Goal: Check status: Check status

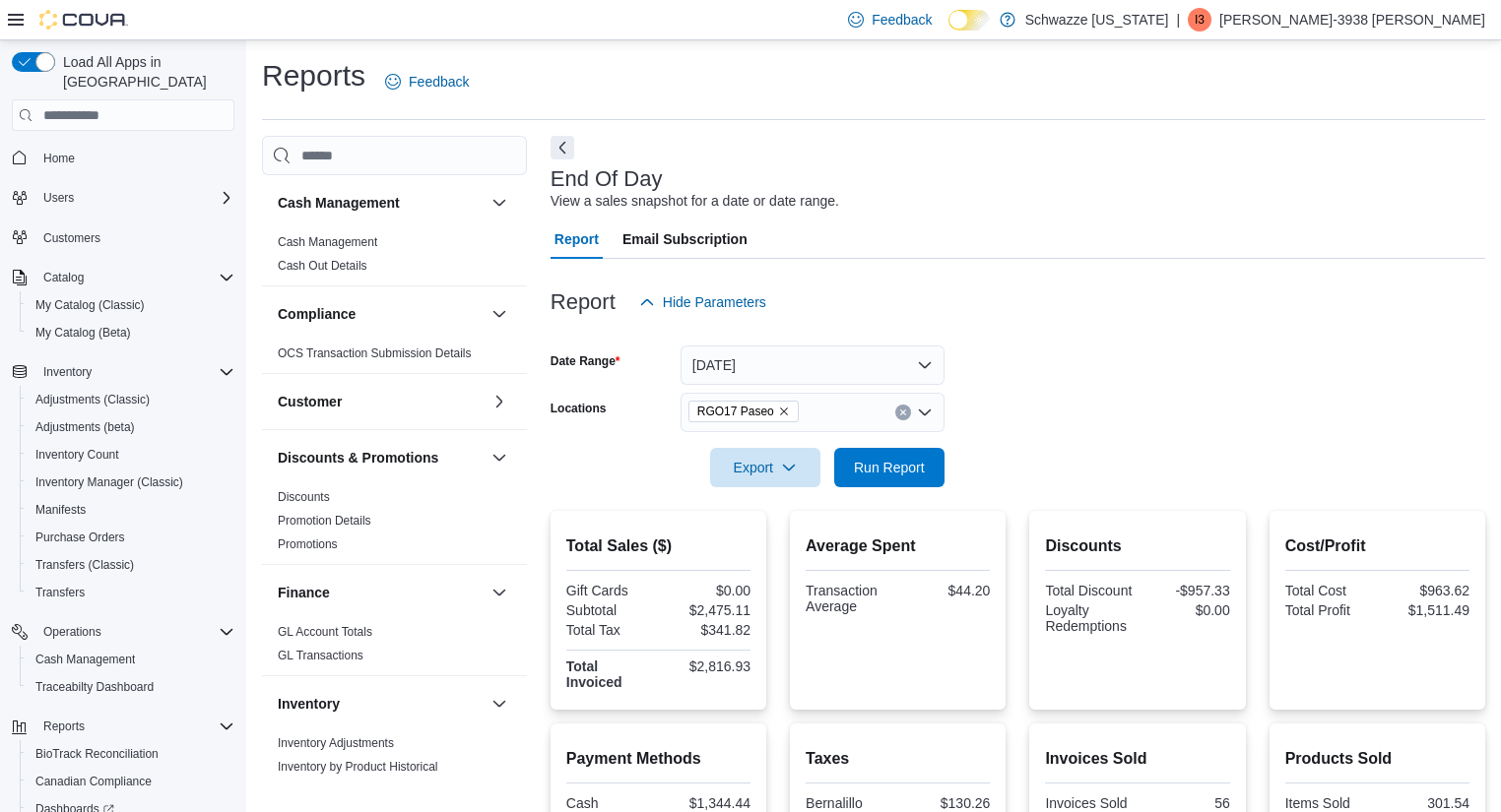
scroll to position [90, 0]
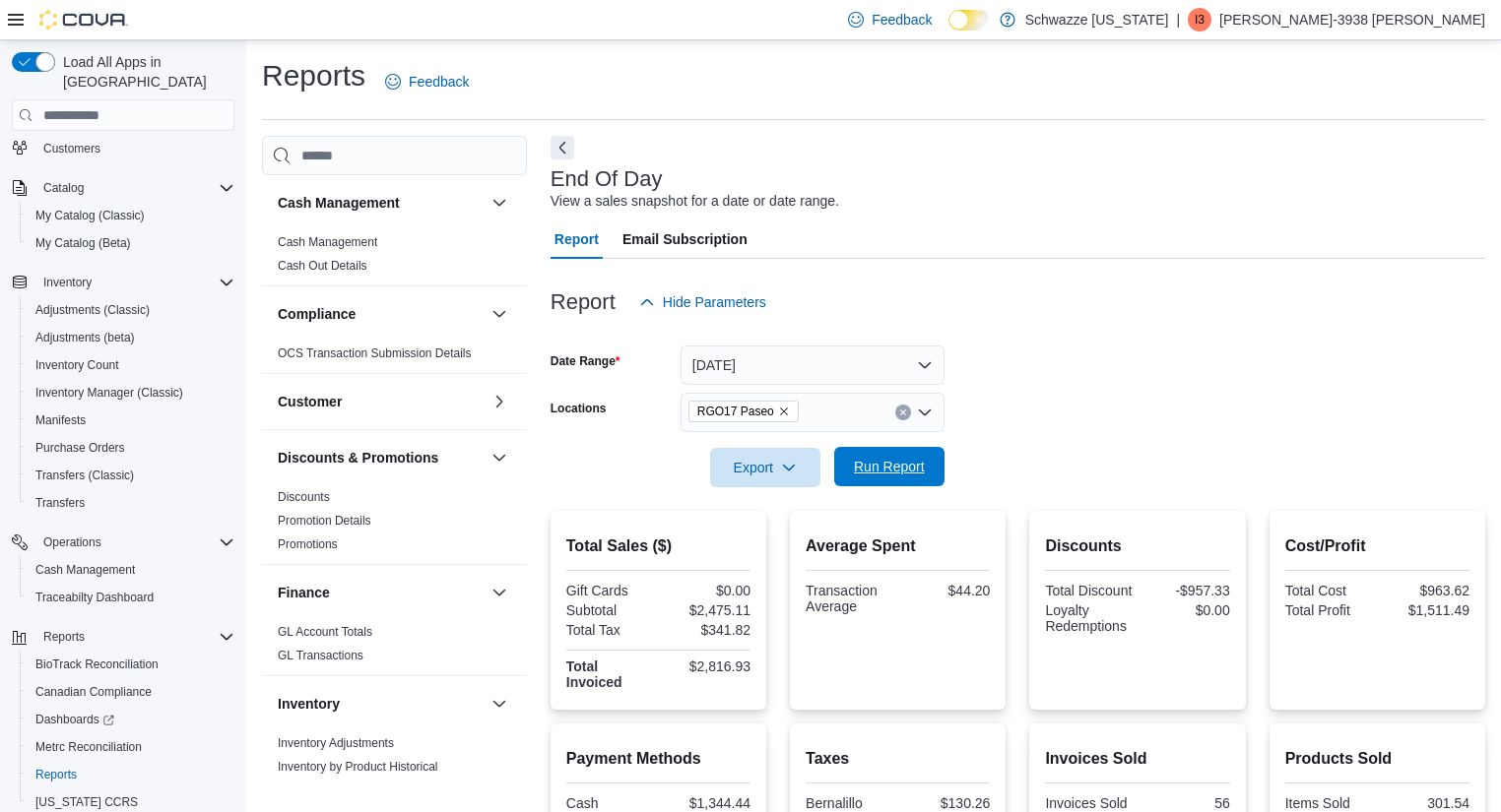
click at [902, 459] on span "Run Report" at bounding box center [889, 467] width 71 height 20
click at [900, 456] on span "Run Report" at bounding box center [889, 466] width 87 height 39
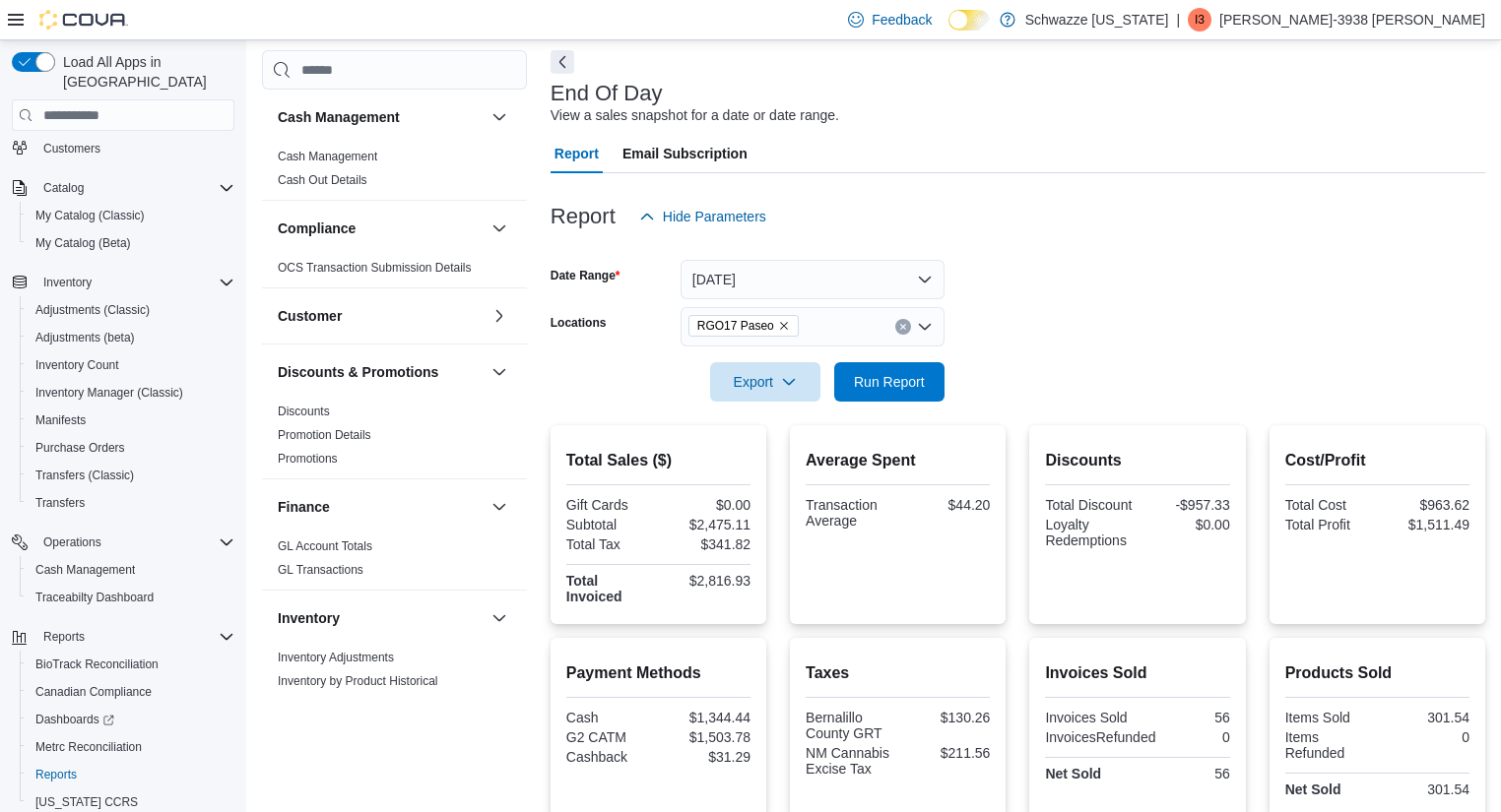
scroll to position [0, 0]
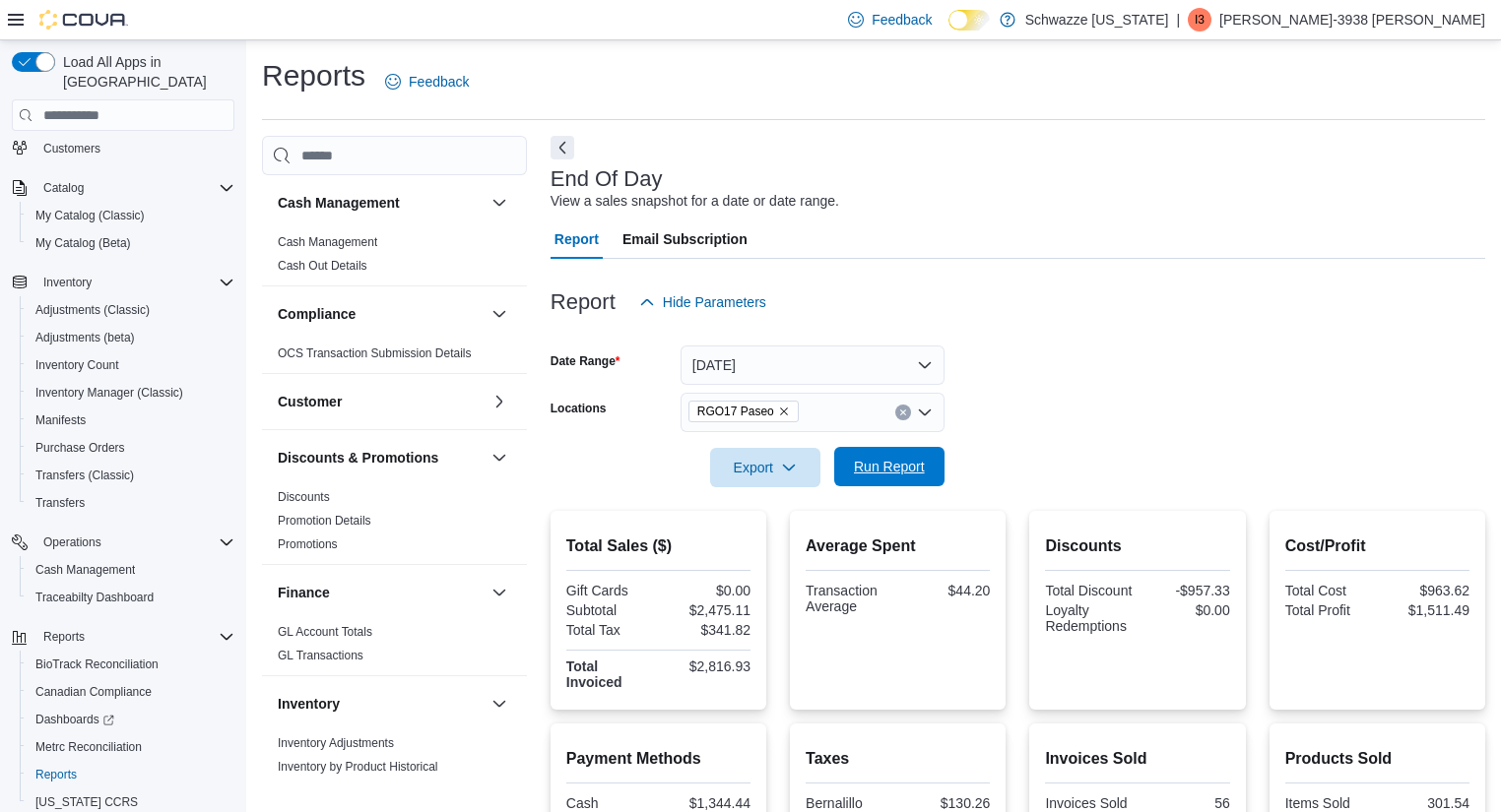
click at [937, 469] on button "Run Report" at bounding box center [889, 466] width 110 height 39
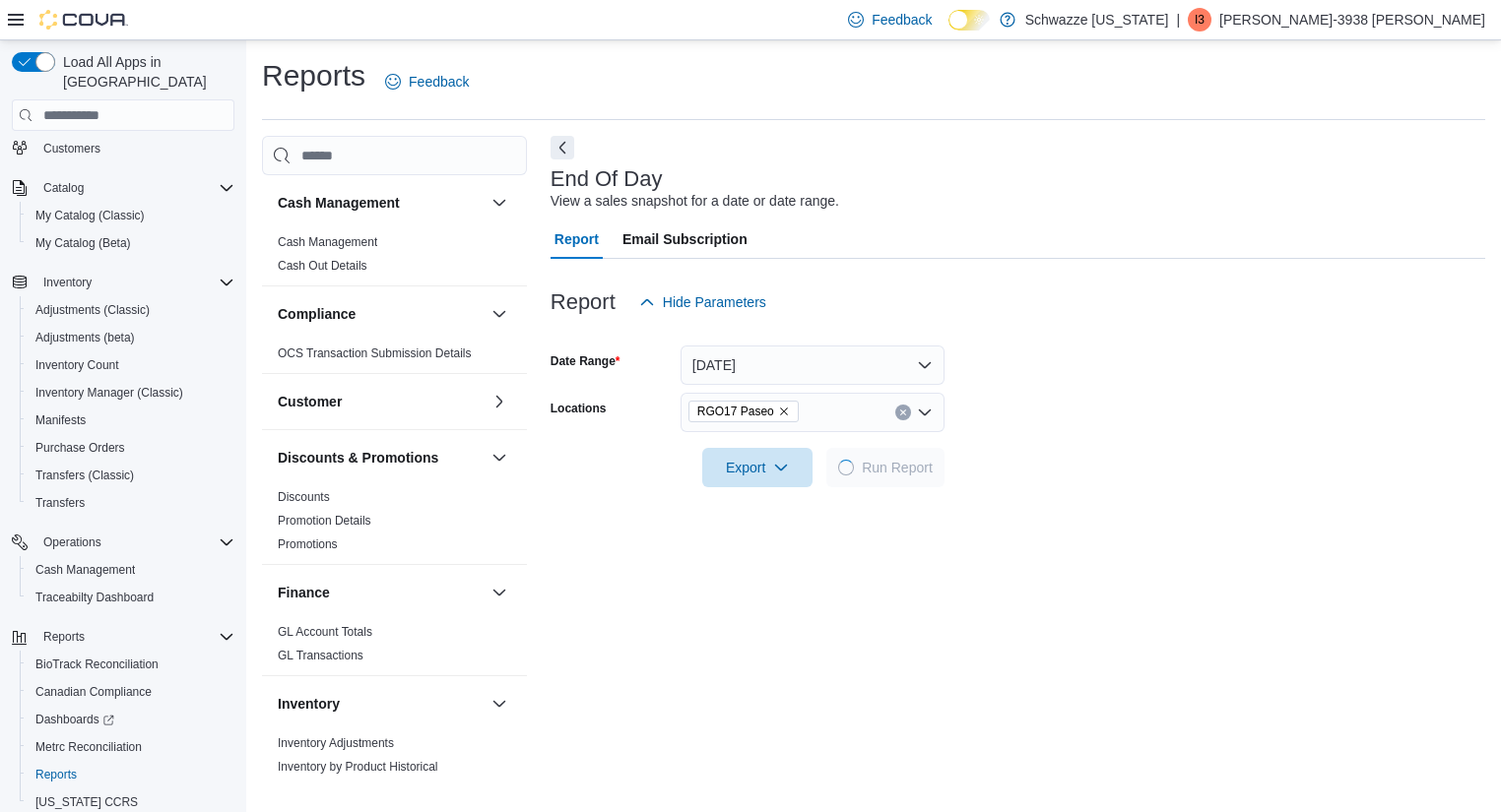
click at [1103, 408] on form "Date Range [DATE] Locations RGO17 Paseo Export Run Report" at bounding box center [1017, 404] width 934 height 165
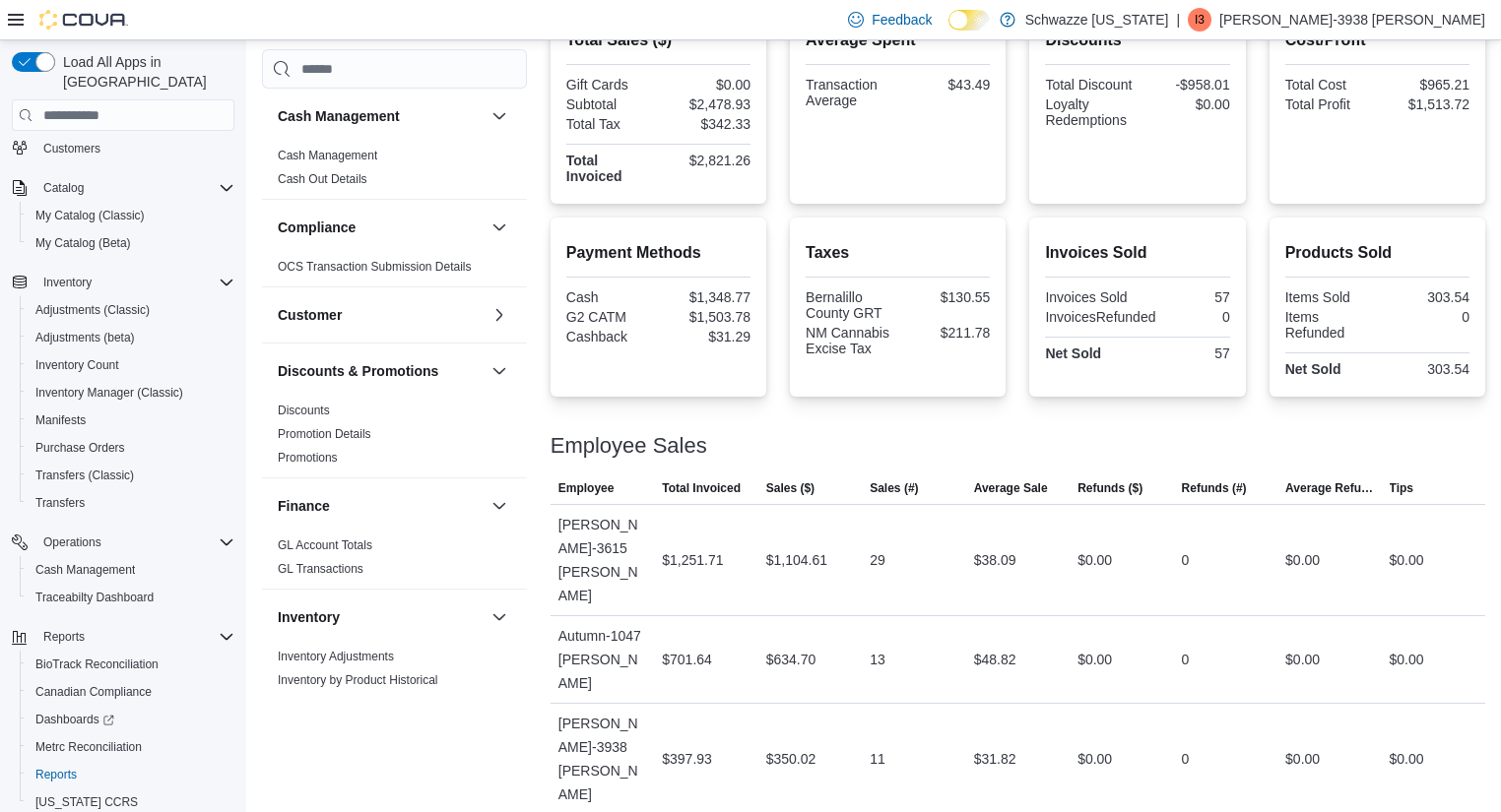
scroll to position [534, 0]
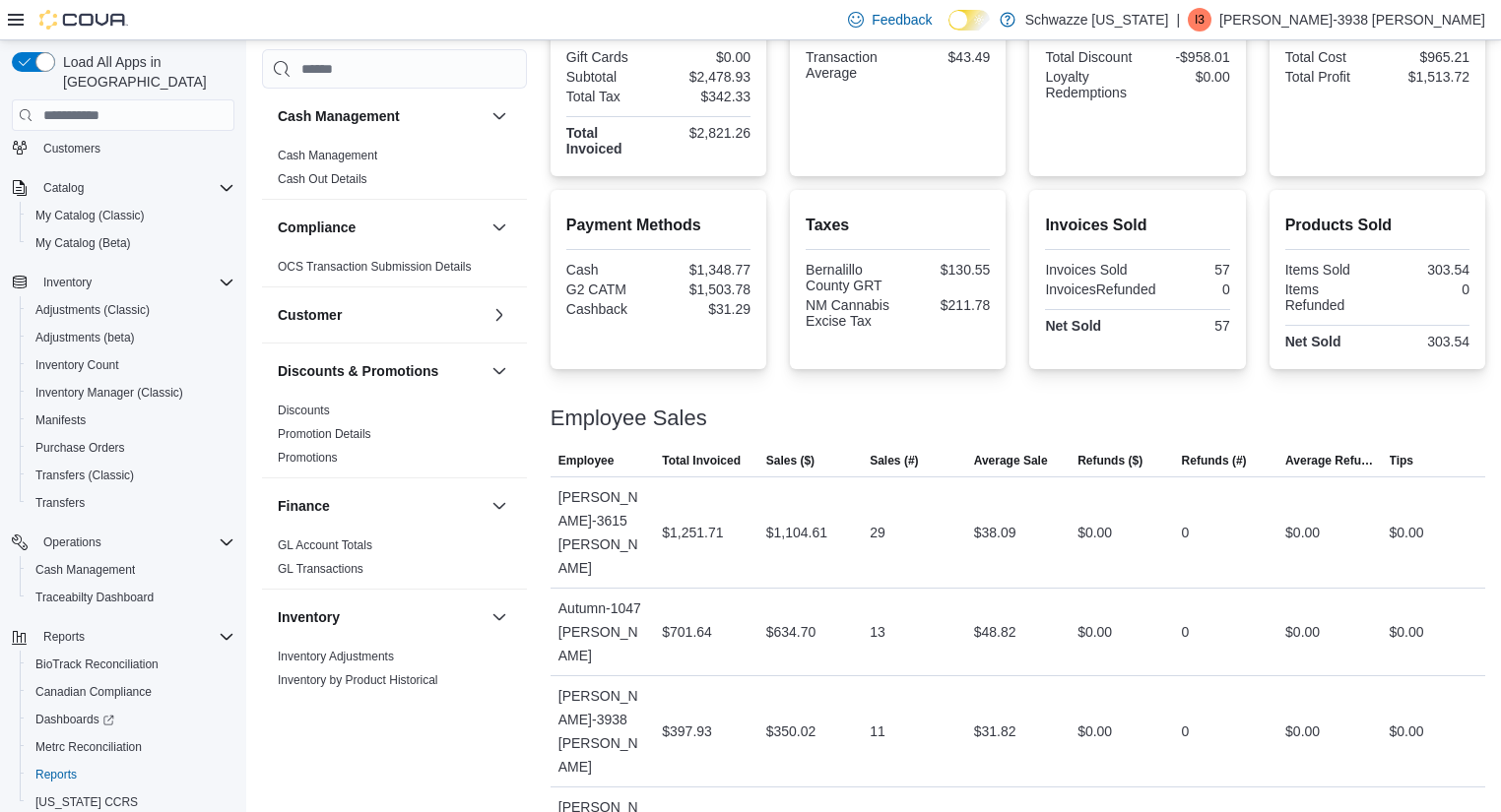
drag, startPoint x: 1063, startPoint y: 380, endPoint x: 1010, endPoint y: 417, distance: 65.0
click at [1010, 417] on div "Employee Sales" at bounding box center [1017, 419] width 934 height 24
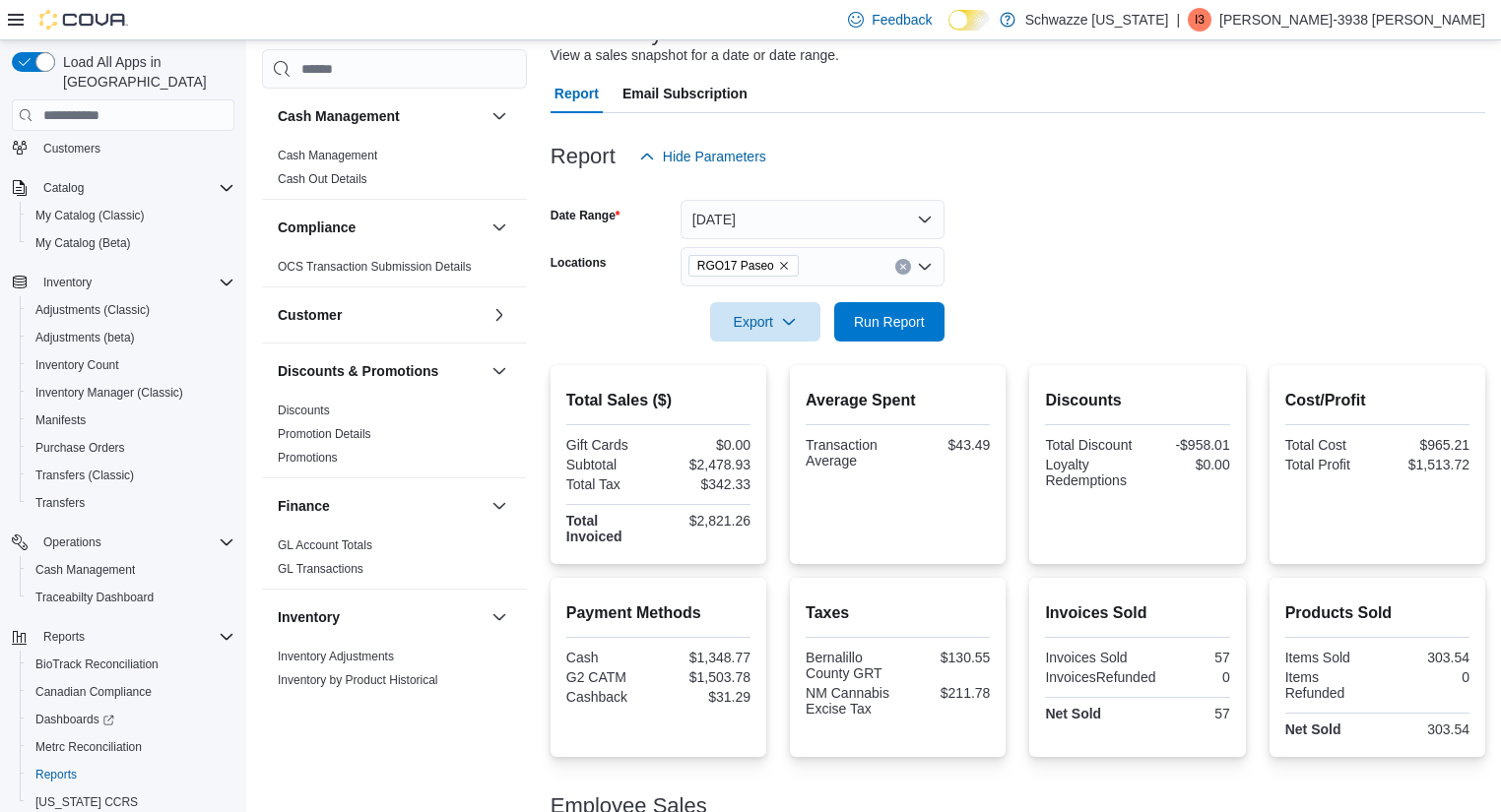
scroll to position [0, 0]
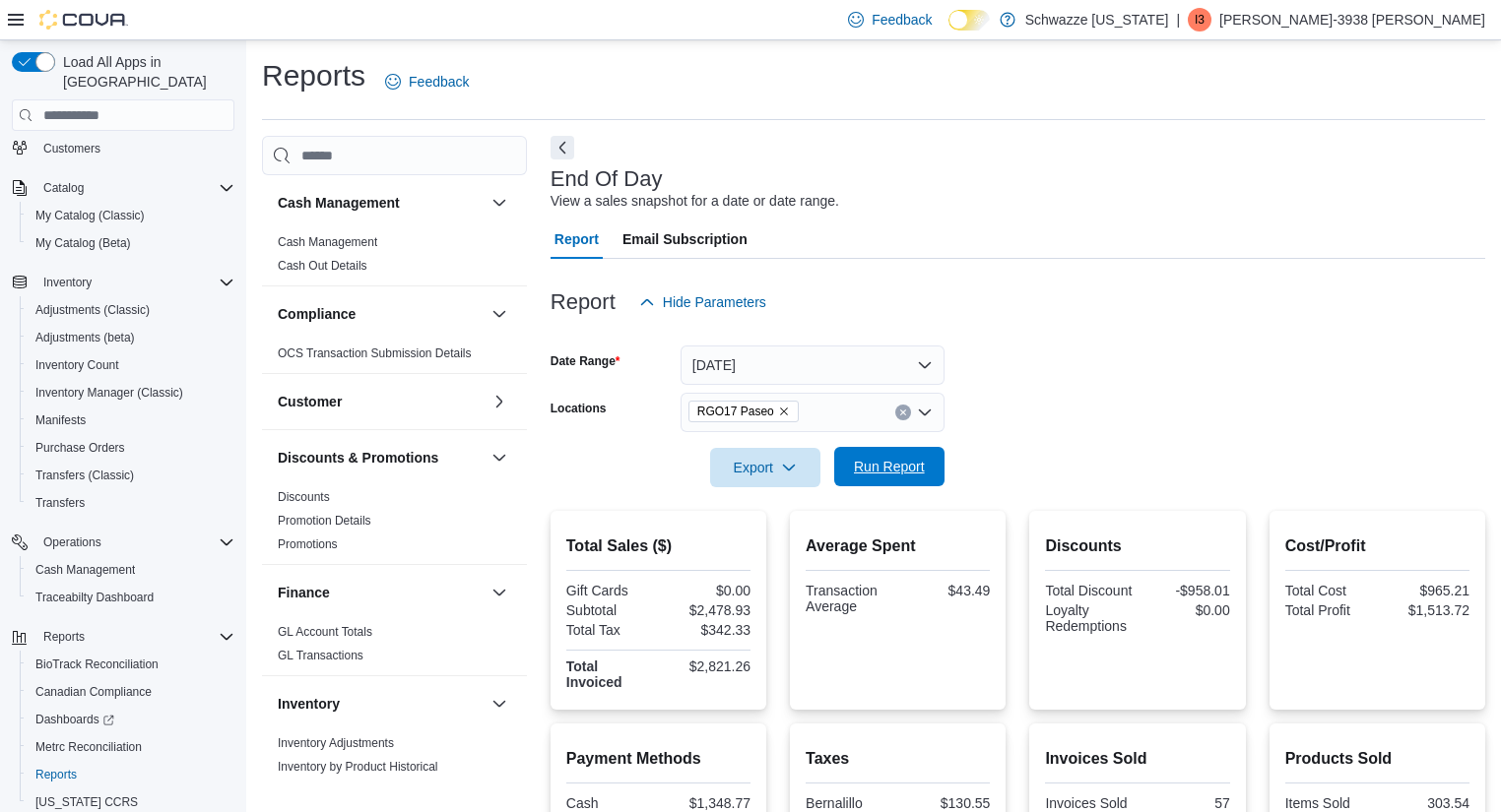
click at [901, 468] on span "Run Report" at bounding box center [889, 467] width 71 height 20
click at [890, 457] on span "Run Report" at bounding box center [889, 466] width 87 height 39
click at [799, 370] on button "[DATE]" at bounding box center [812, 365] width 264 height 39
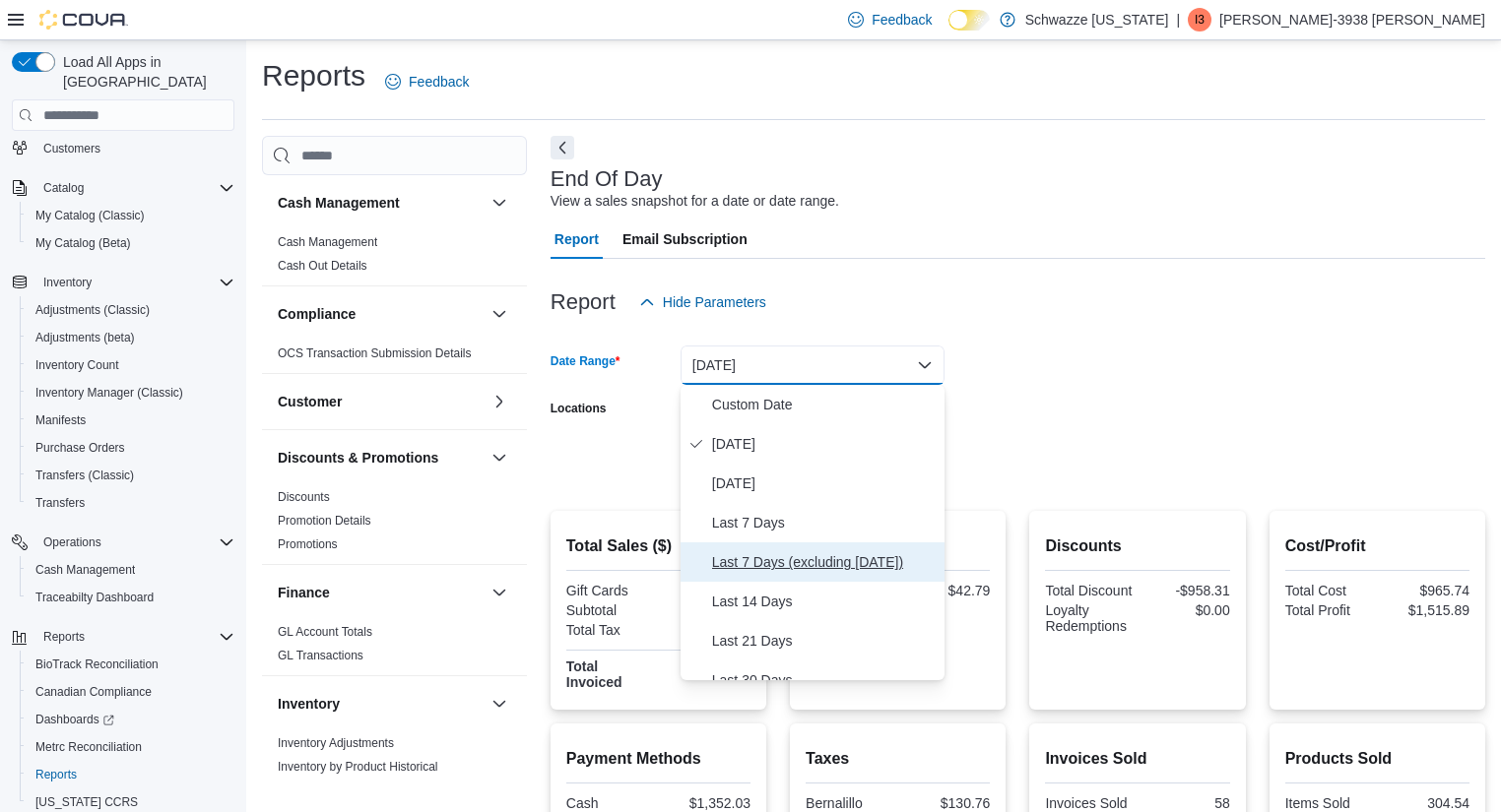
click at [774, 554] on span "Last 7 Days (excluding [DATE])" at bounding box center [824, 562] width 224 height 24
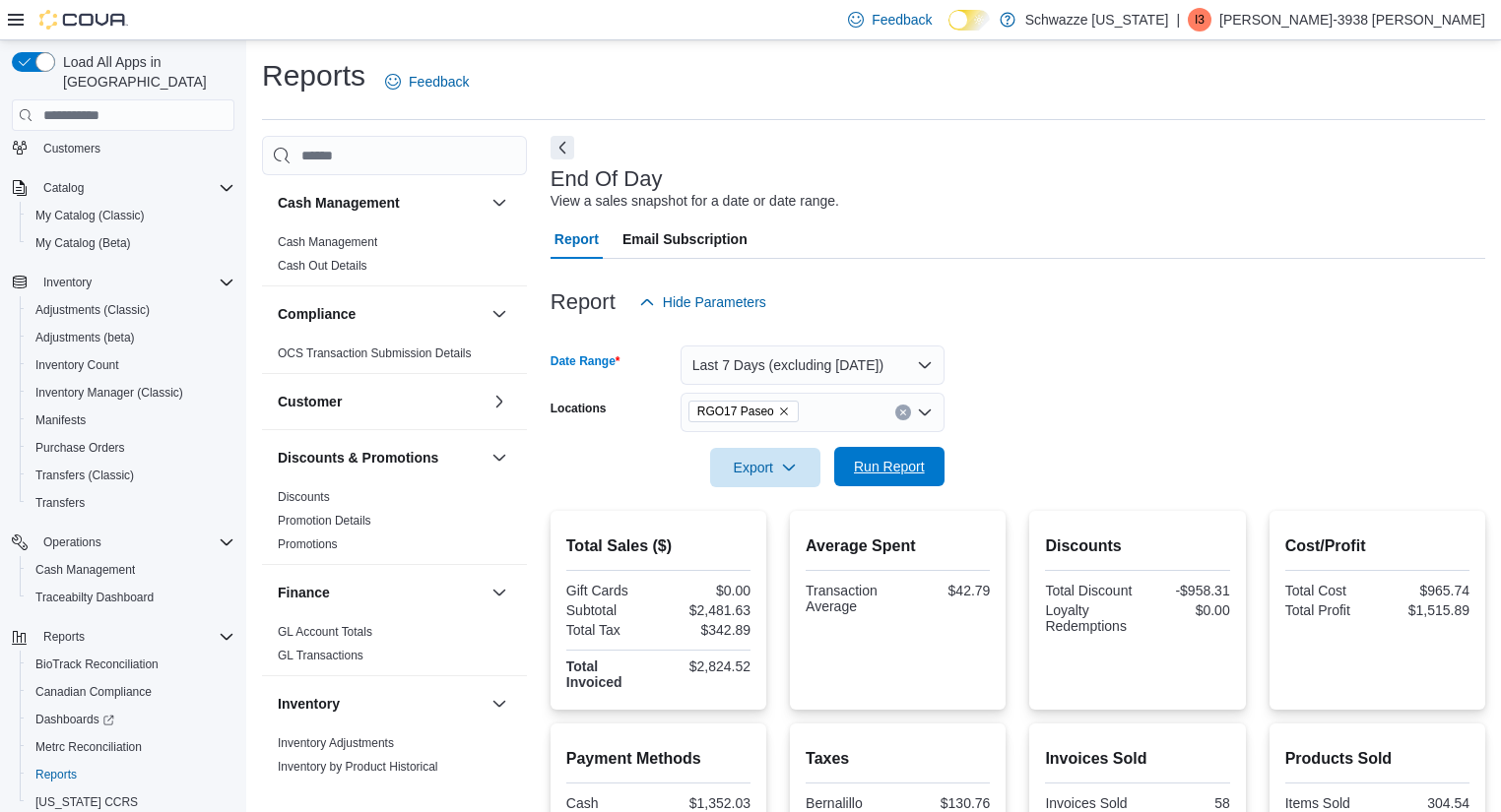
click at [881, 467] on span "Run Report" at bounding box center [889, 467] width 71 height 20
click at [854, 380] on button "Last 7 Days (excluding [DATE])" at bounding box center [812, 365] width 264 height 39
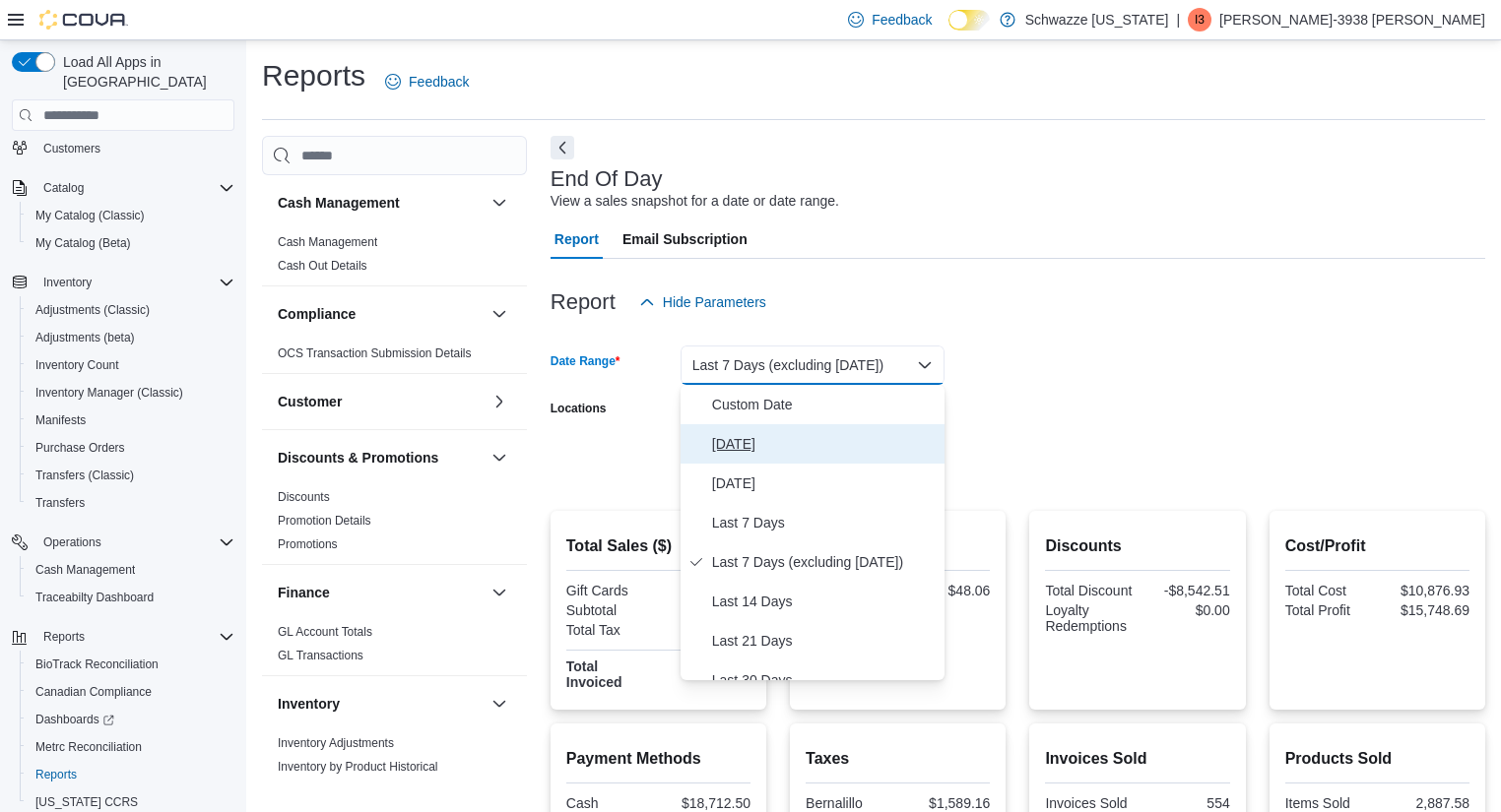
click at [766, 436] on span "[DATE]" at bounding box center [824, 444] width 224 height 24
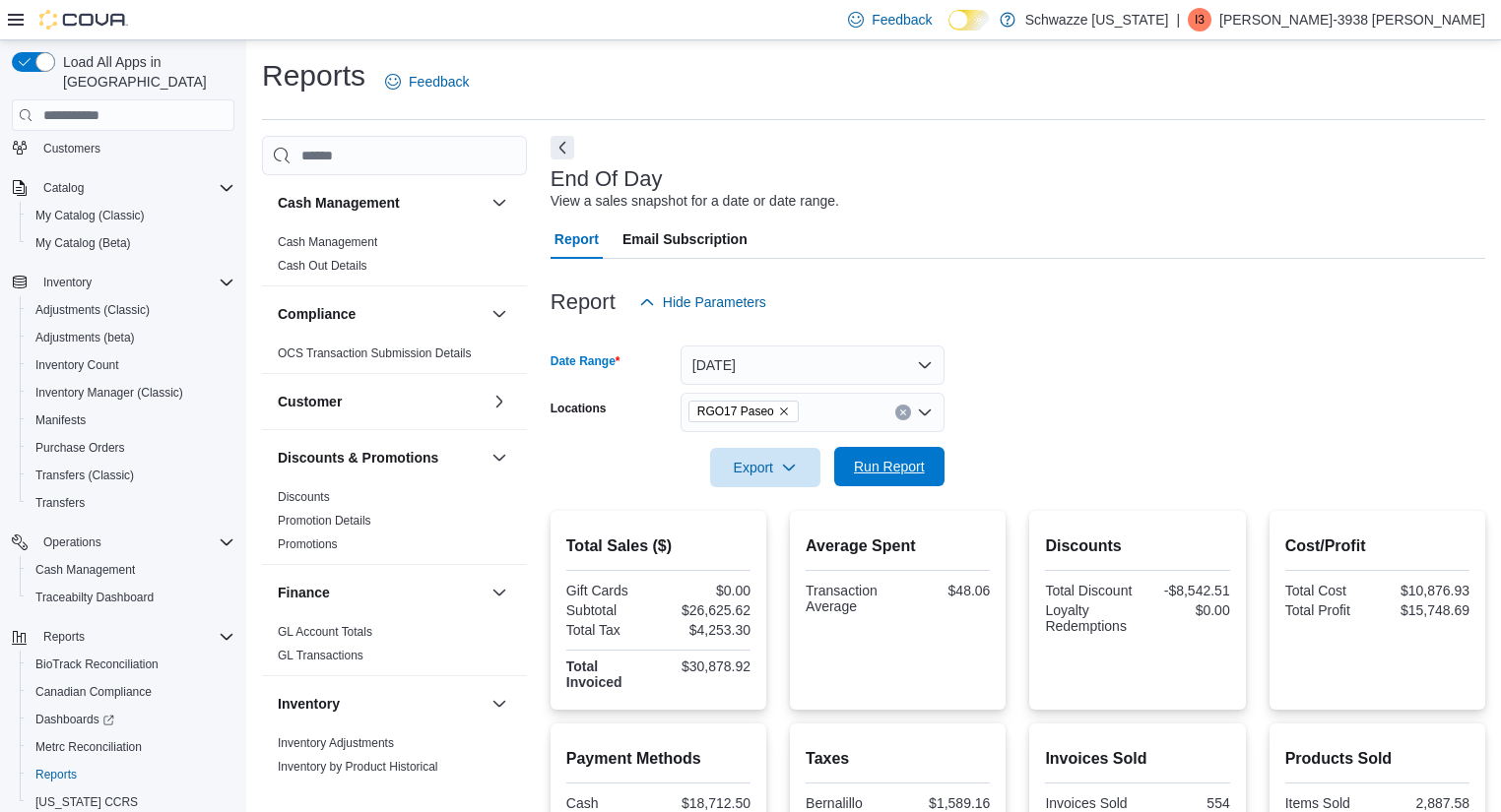
click at [890, 468] on span "Run Report" at bounding box center [889, 467] width 71 height 20
